Goal: Navigation & Orientation: Find specific page/section

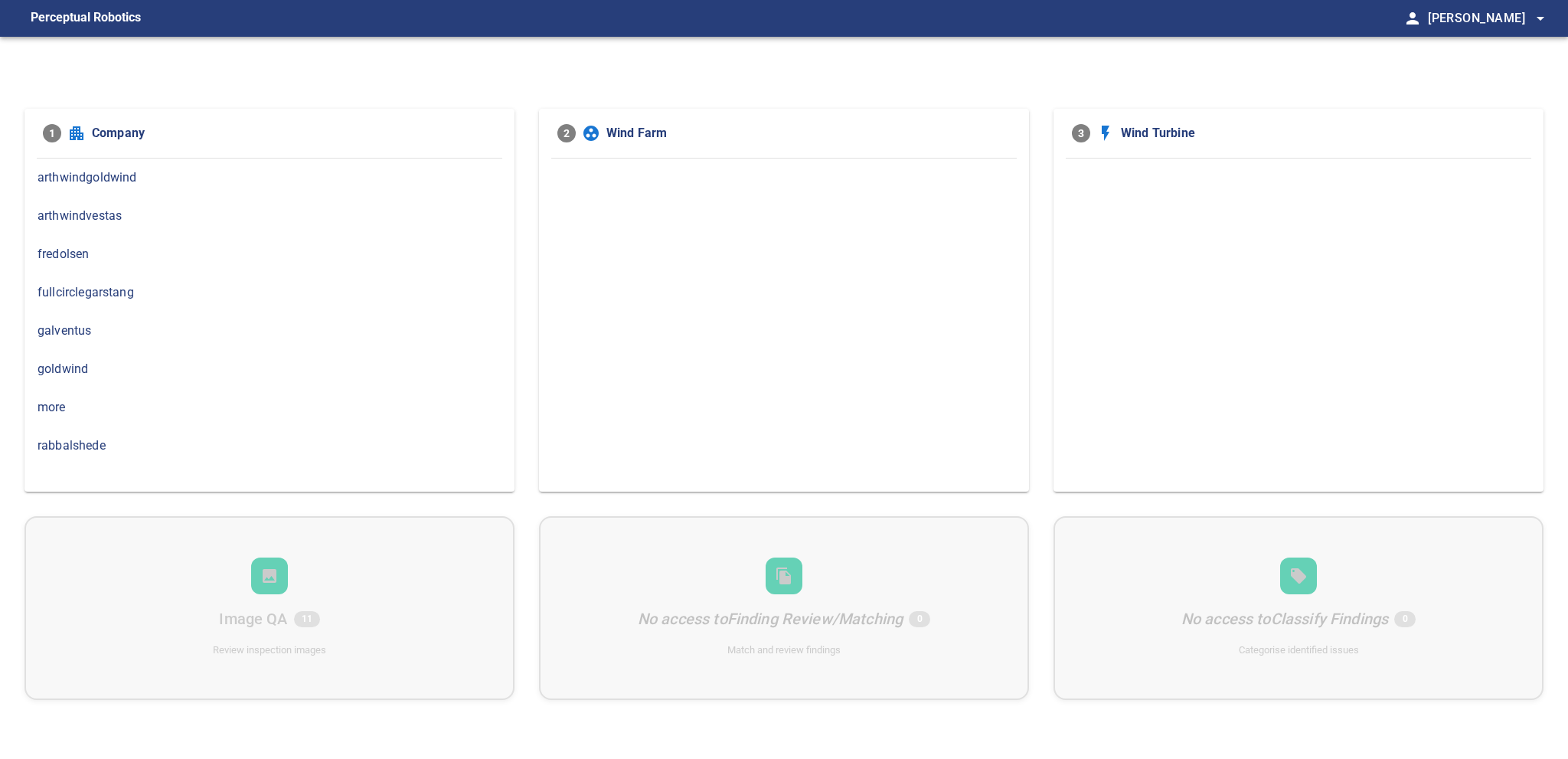
click at [177, 453] on div "rabbalshede" at bounding box center [269, 445] width 490 height 38
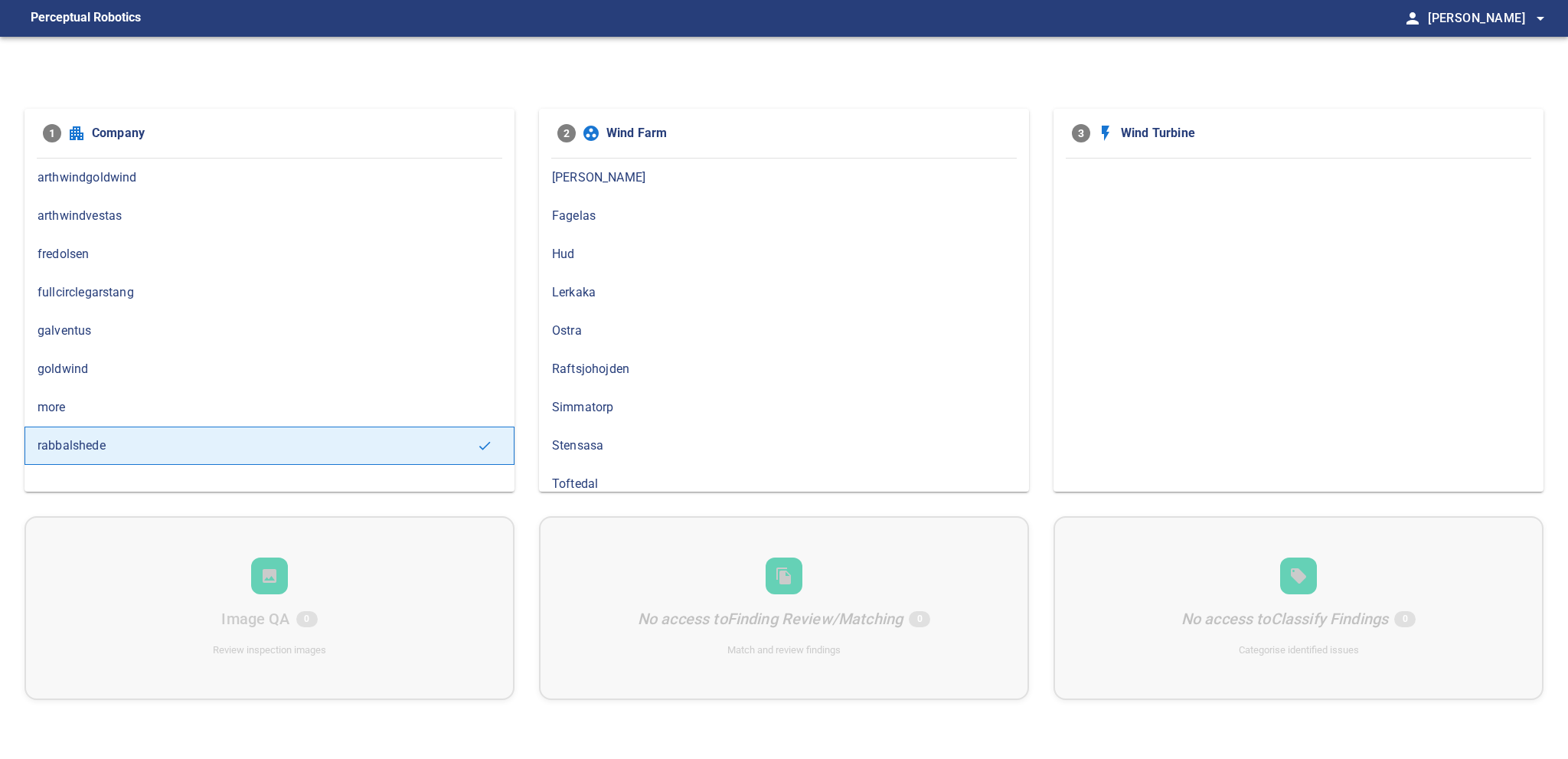
click at [192, 398] on span "more" at bounding box center [269, 406] width 464 height 18
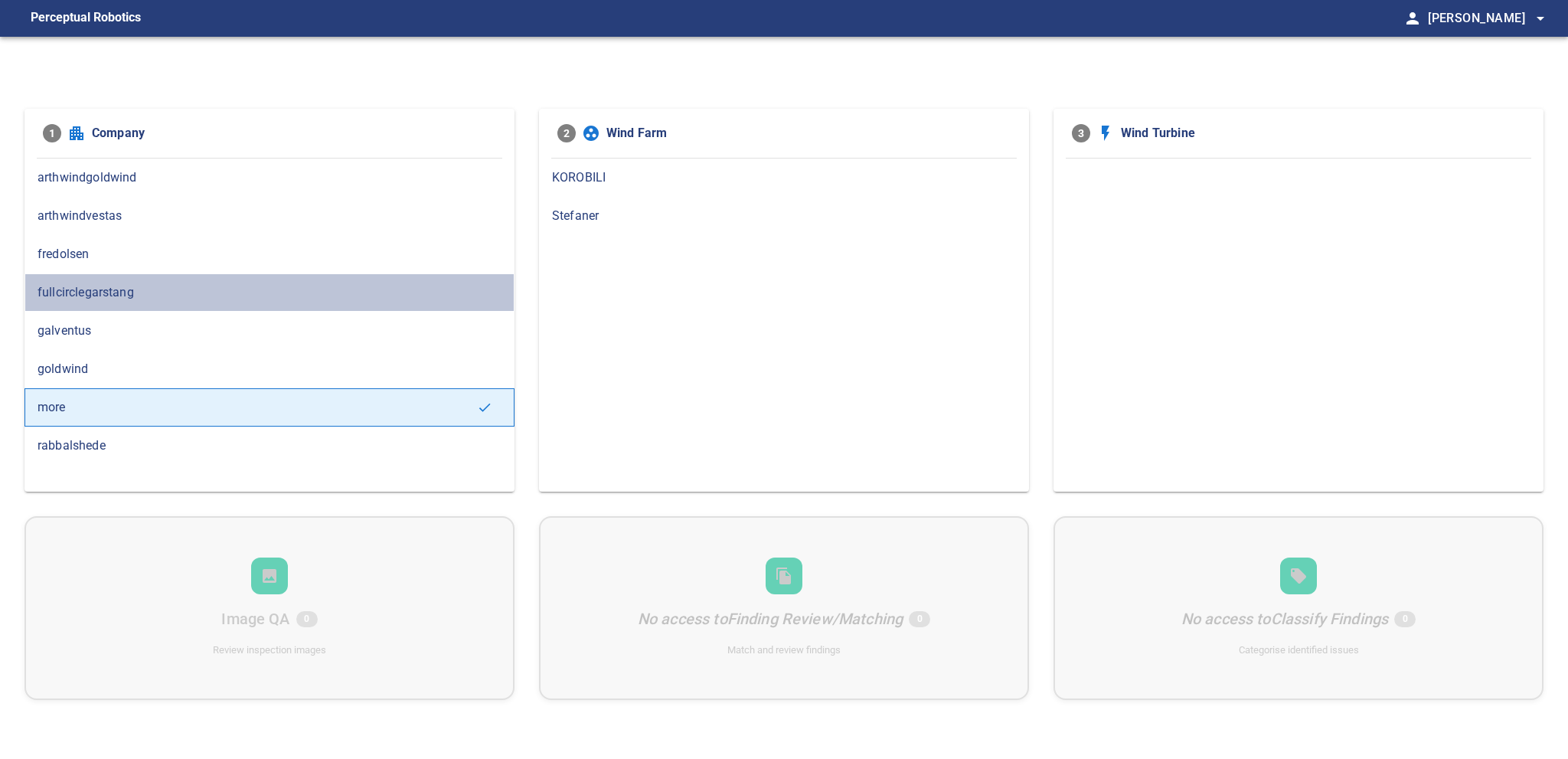
click at [193, 287] on span "fullcirclegarstang" at bounding box center [269, 292] width 464 height 18
